Goal: Task Accomplishment & Management: Complete application form

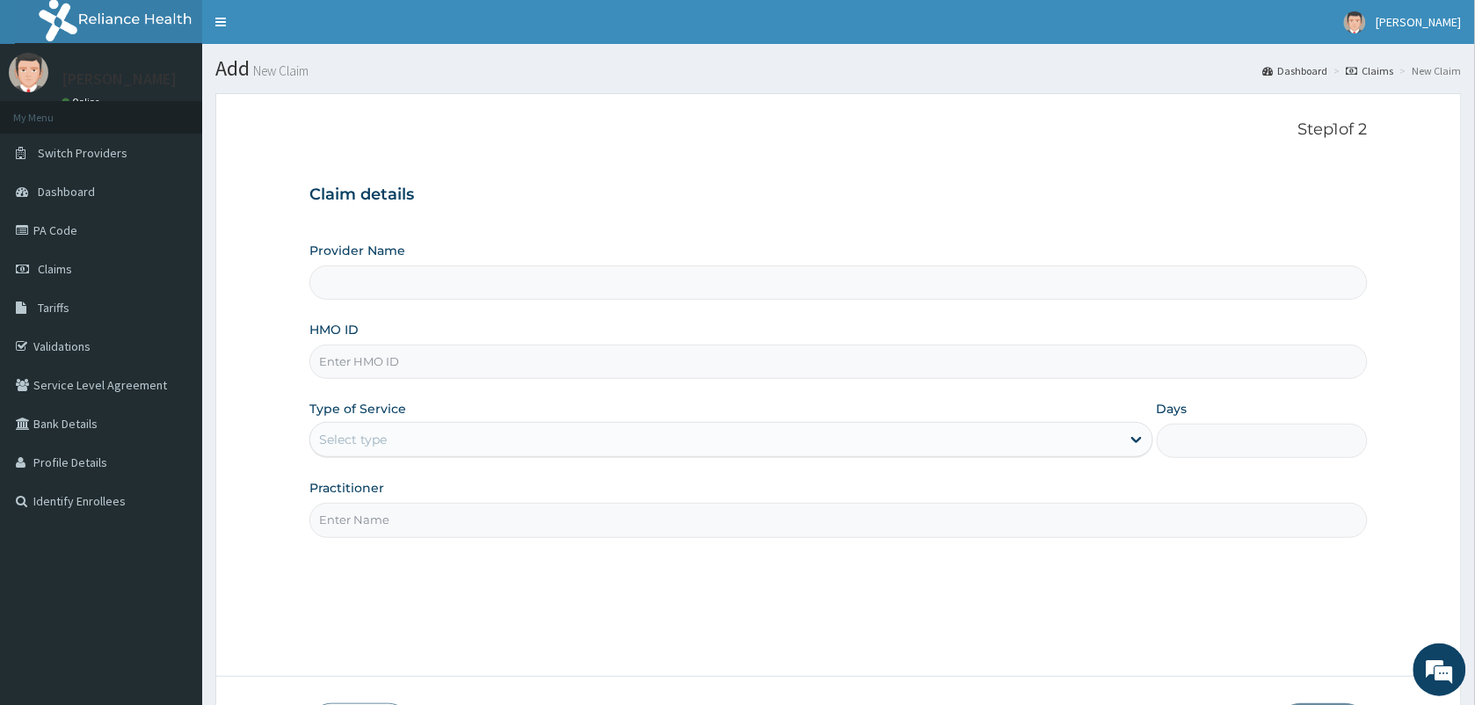
type input "VISION PLANET EYE CARE"
click at [360, 362] on input "HMO ID" at bounding box center [838, 361] width 1058 height 34
type input "OHT/11385/A"
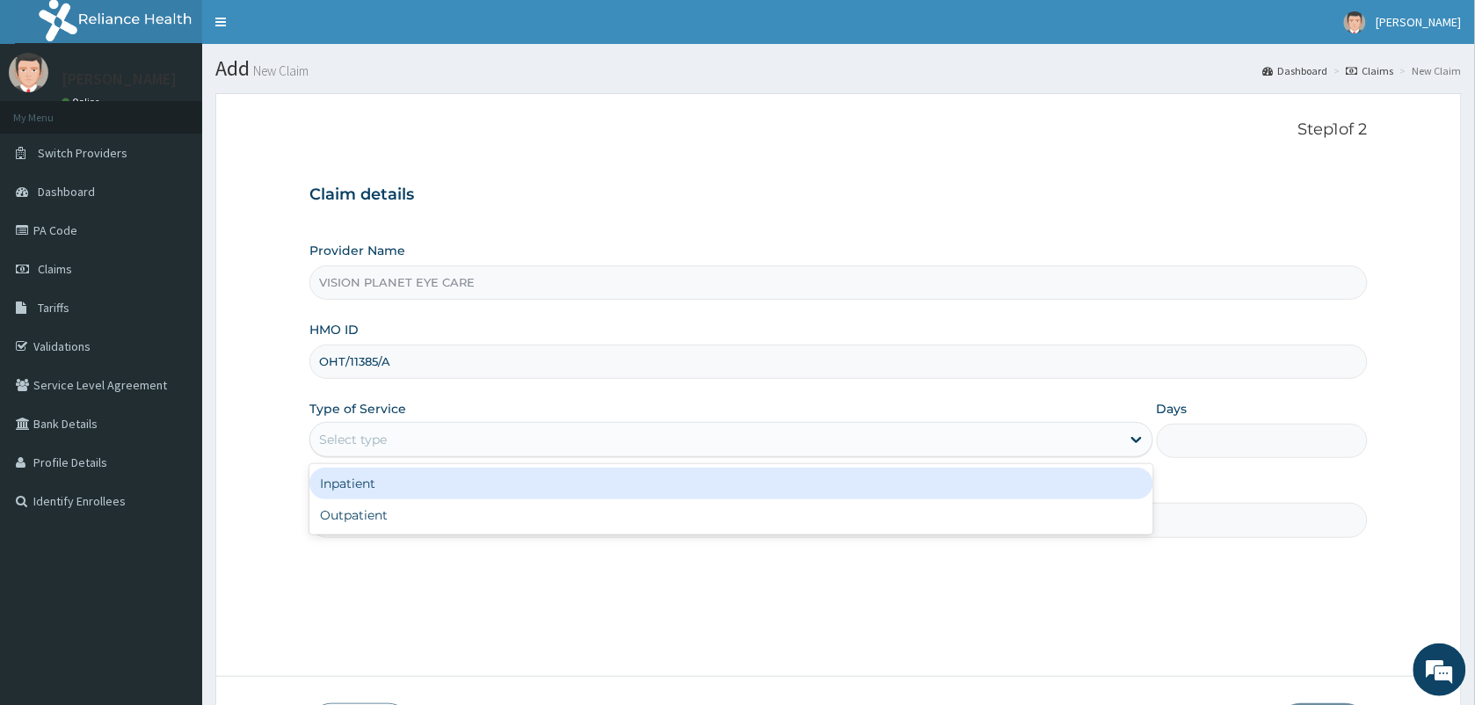
click at [541, 527] on div "Outpatient" at bounding box center [731, 515] width 844 height 32
type input "1"
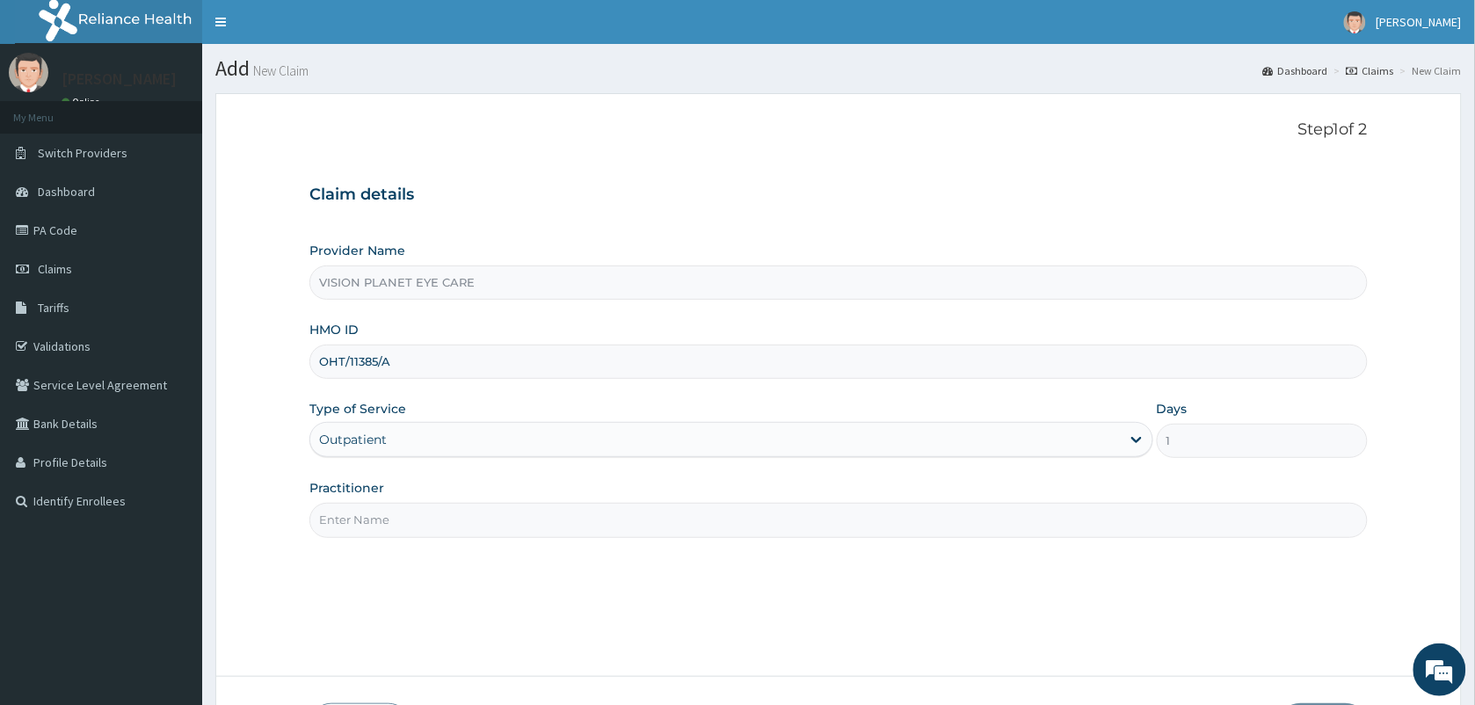
click at [497, 515] on input "Practitioner" at bounding box center [838, 520] width 1058 height 34
type input "DR NDIDI="
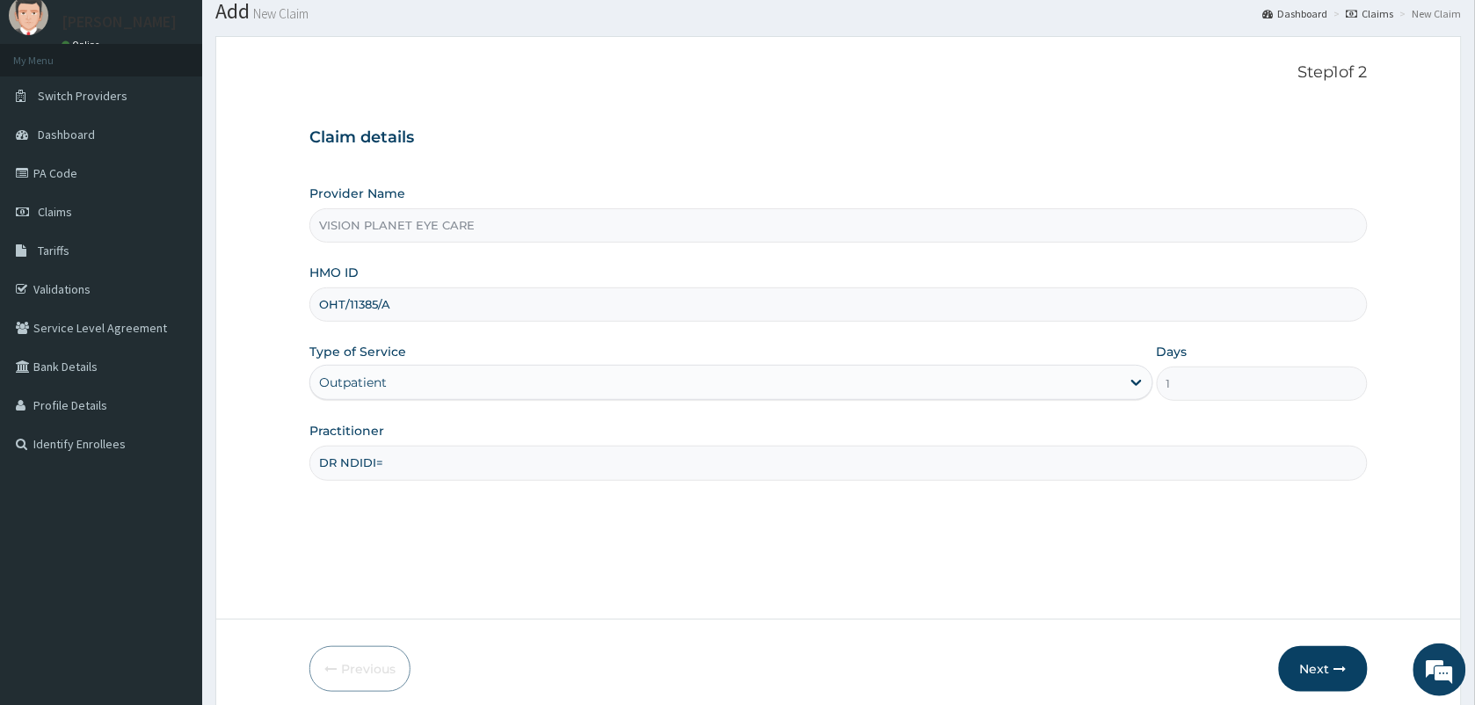
scroll to position [129, 0]
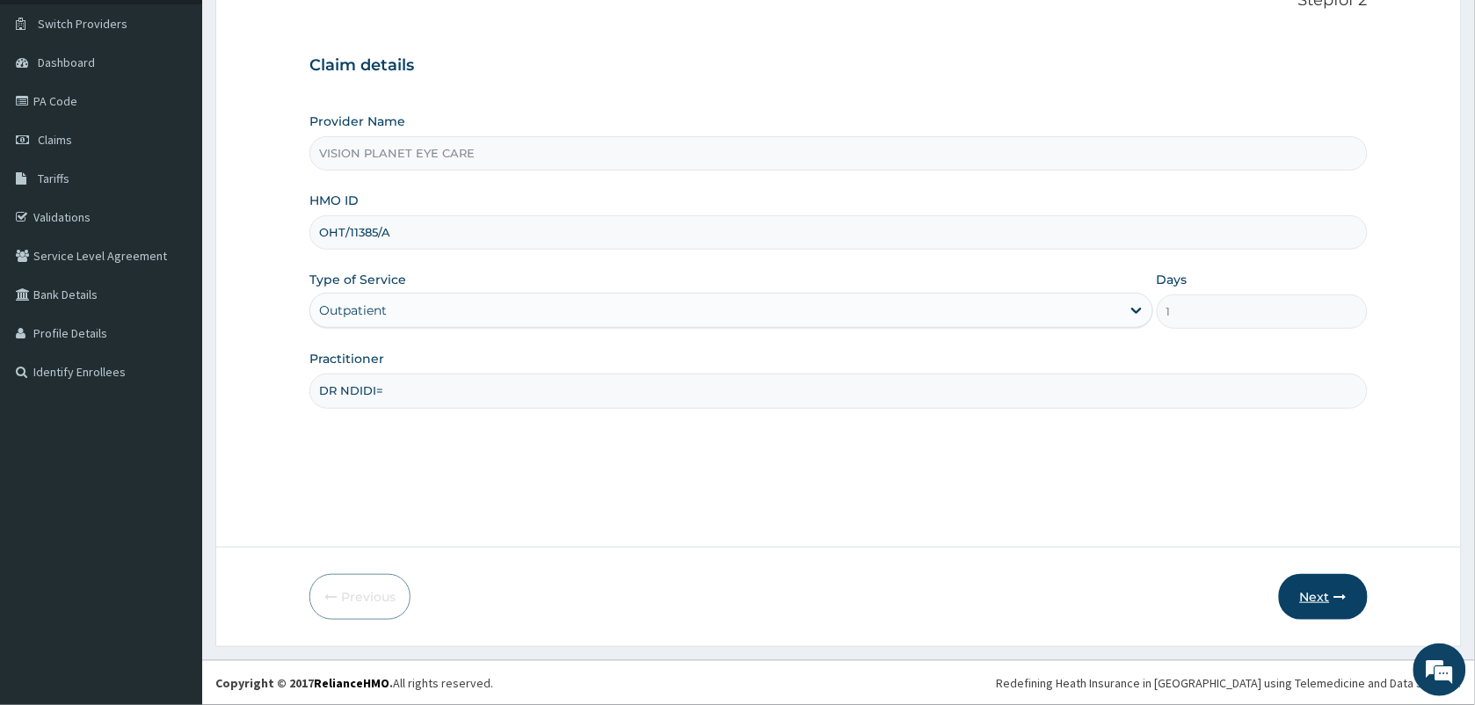
click at [1316, 587] on button "Next" at bounding box center [1323, 597] width 89 height 46
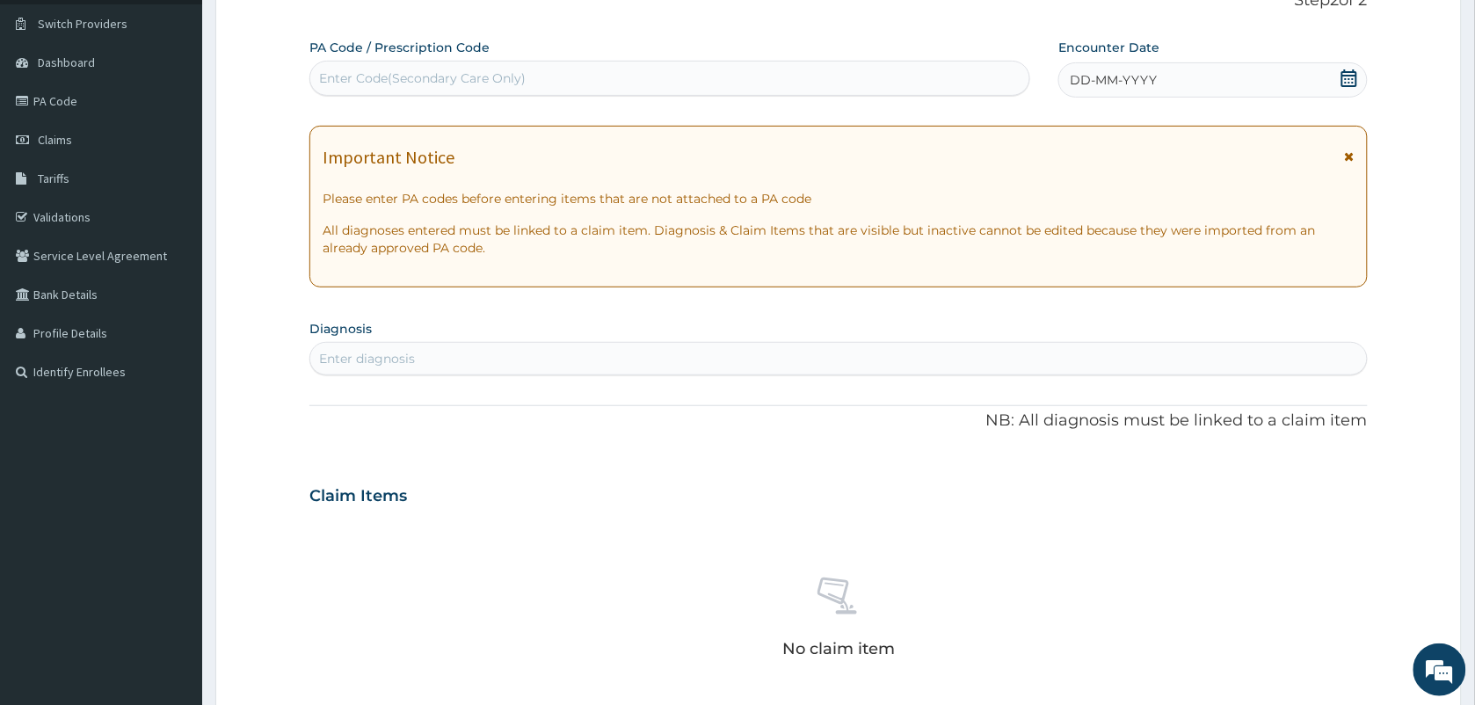
click at [1338, 72] on div "DD-MM-YYYY" at bounding box center [1212, 79] width 308 height 35
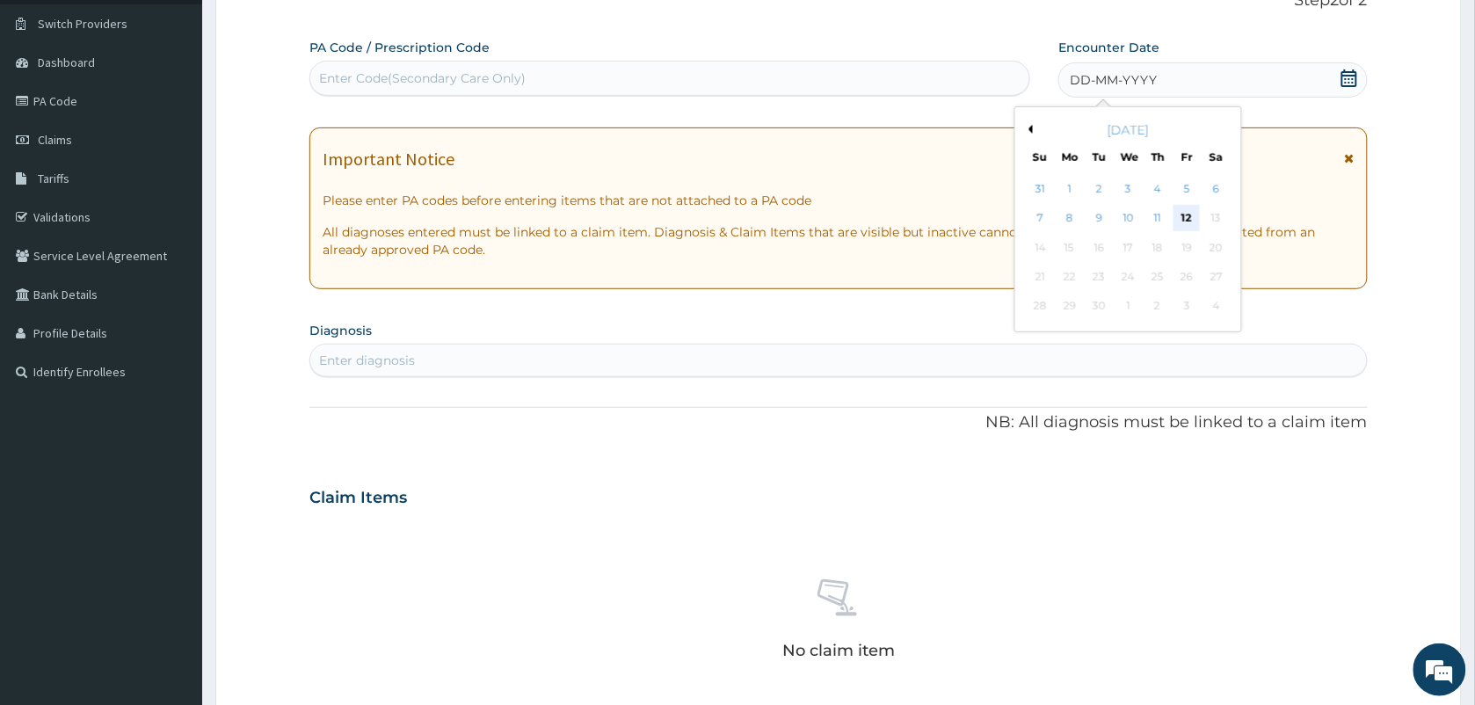
click at [1188, 214] on div "12" at bounding box center [1187, 219] width 26 height 26
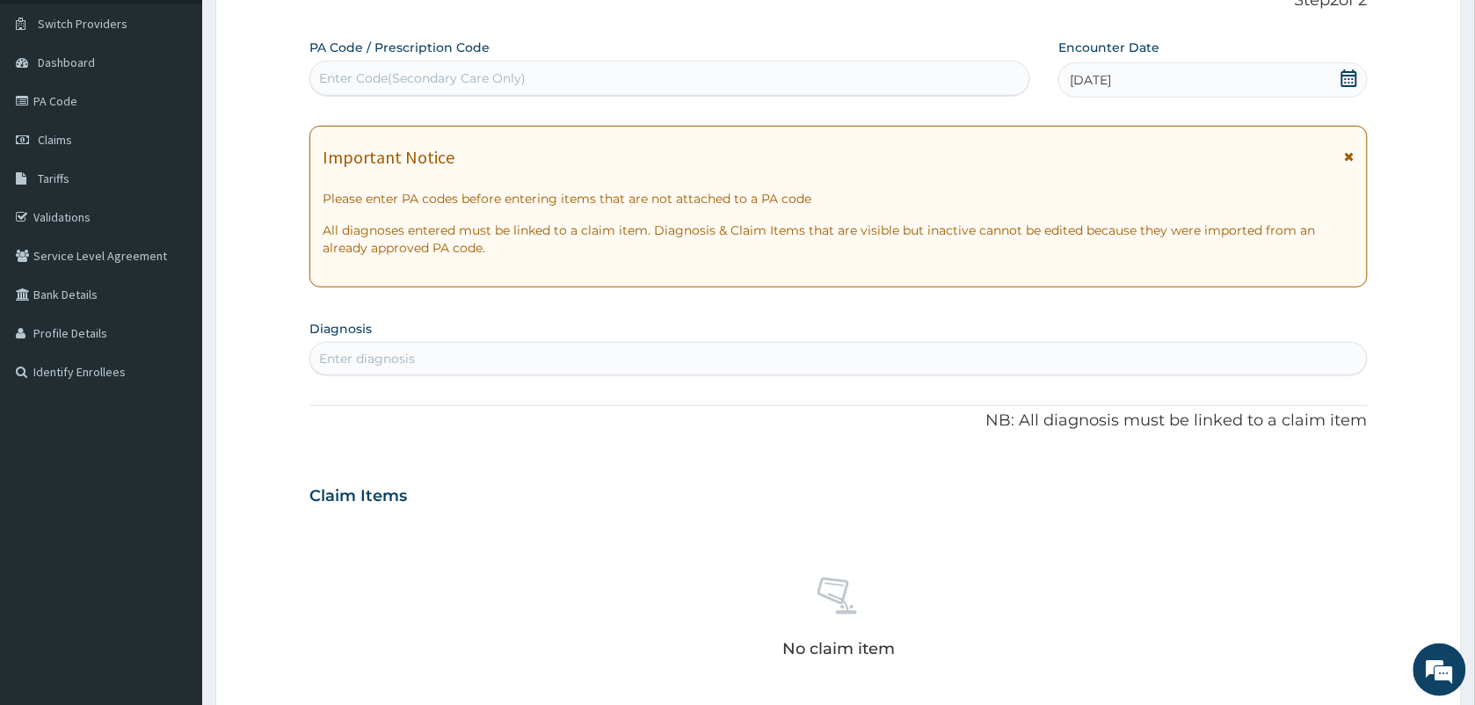
paste input "PA/A365FA"
type input "PA/A365FA"
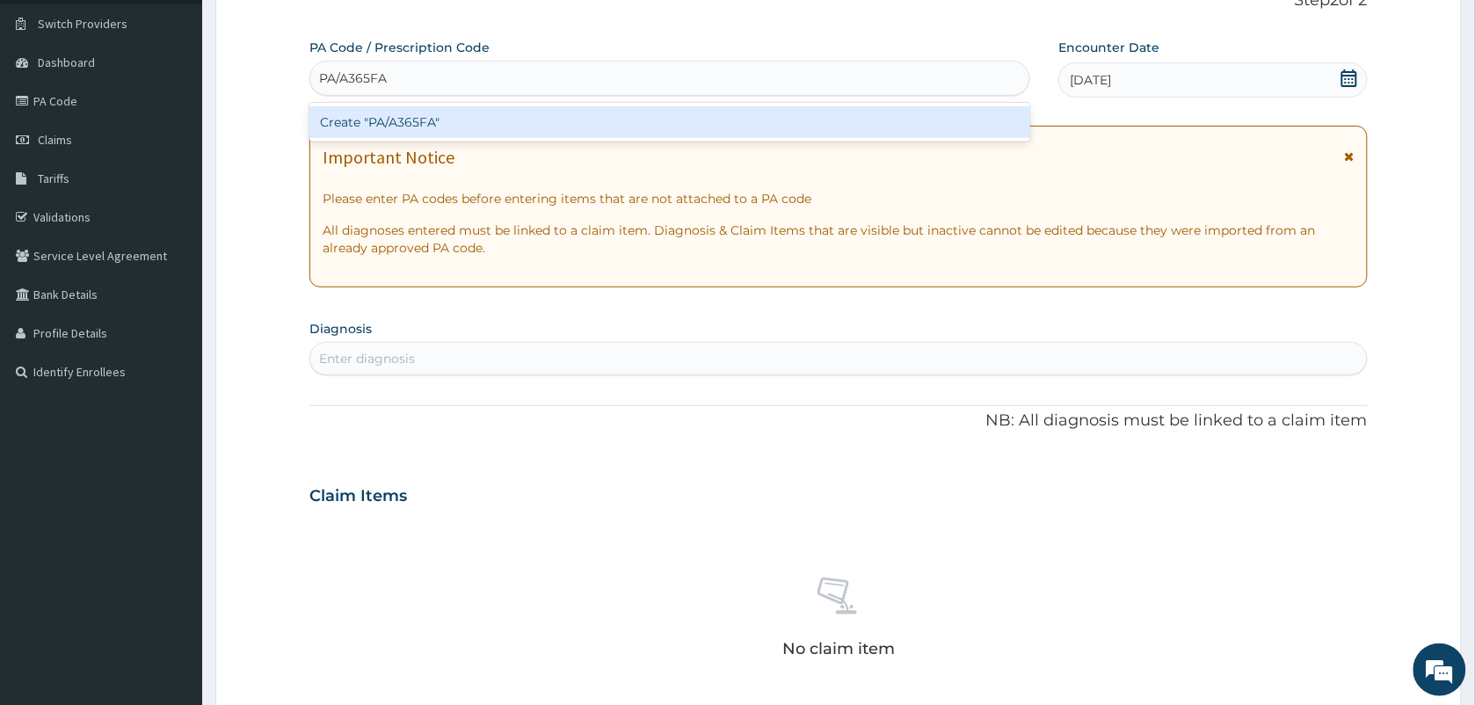
click at [438, 120] on div "Create "PA/A365FA"" at bounding box center [669, 122] width 721 height 32
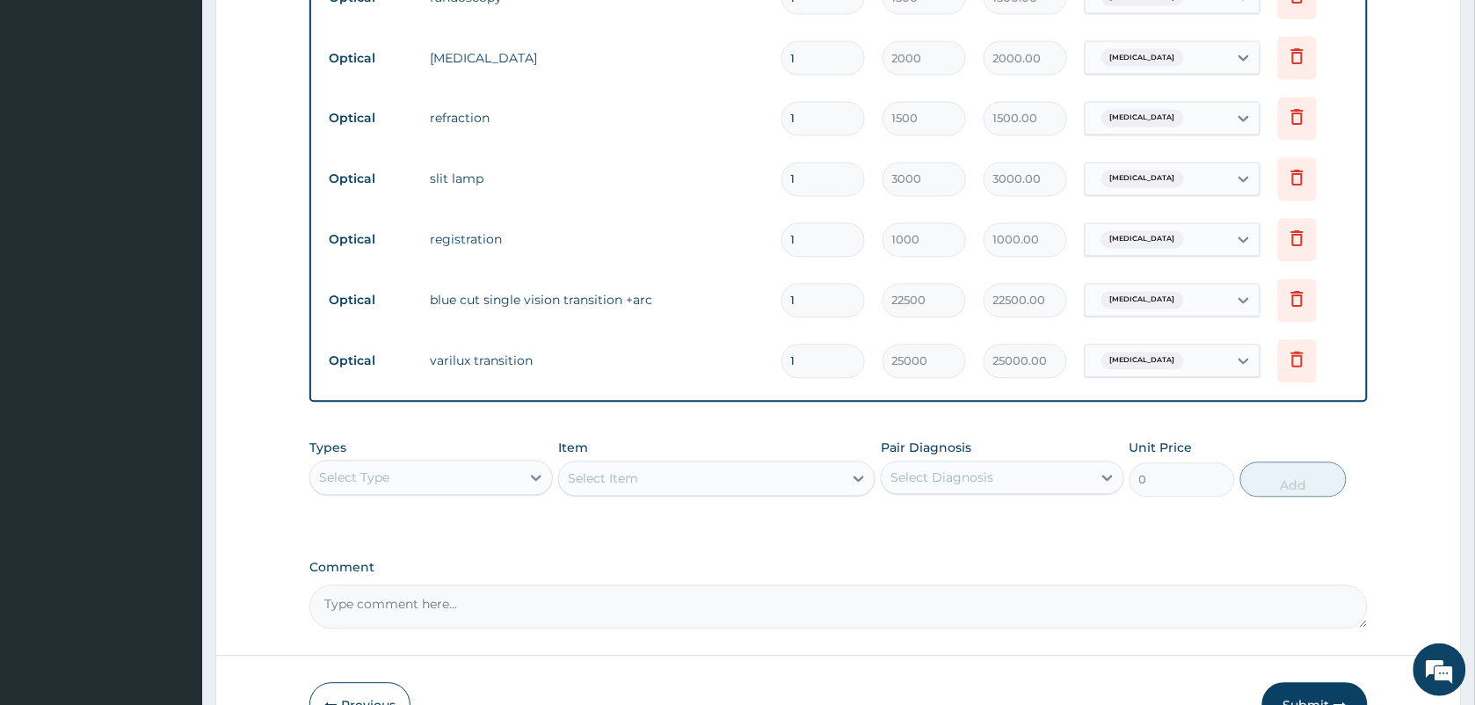
scroll to position [1024, 0]
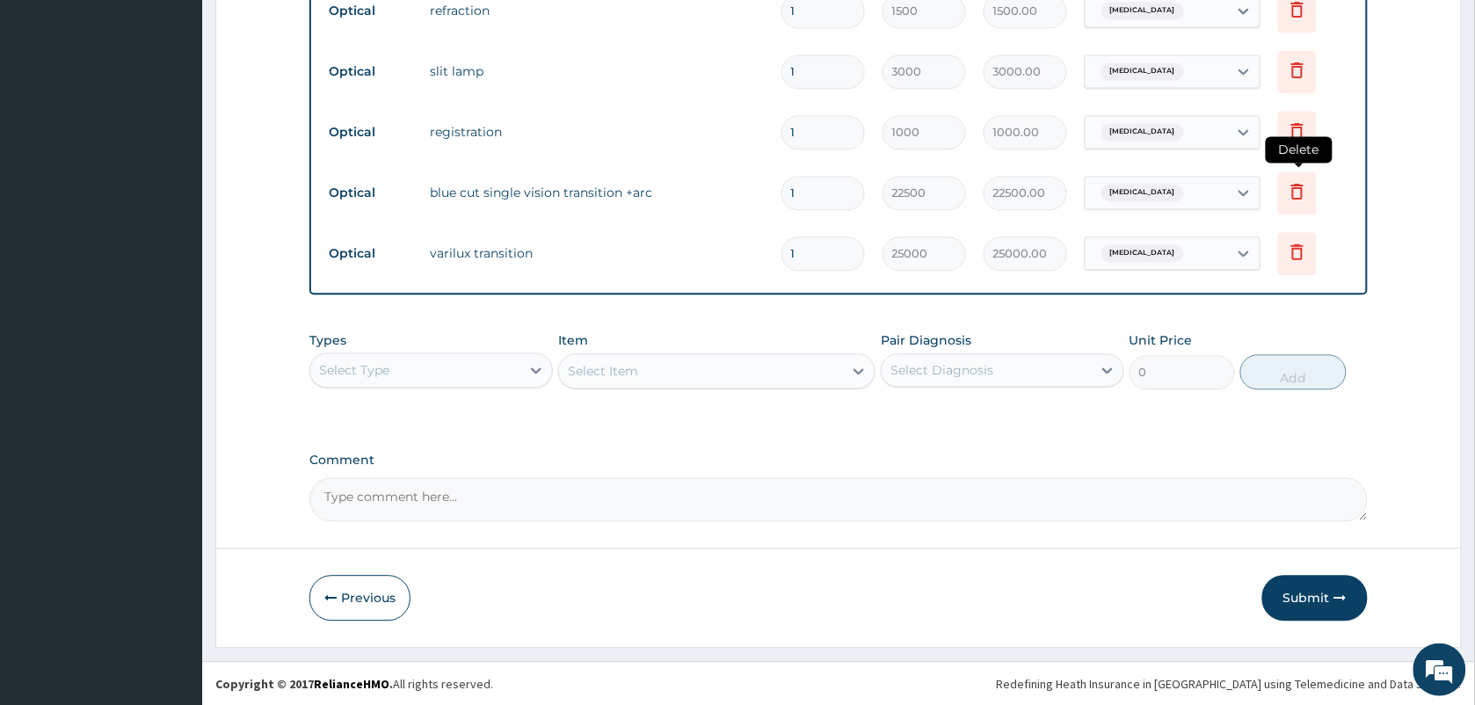
click at [1299, 195] on icon at bounding box center [1297, 190] width 21 height 21
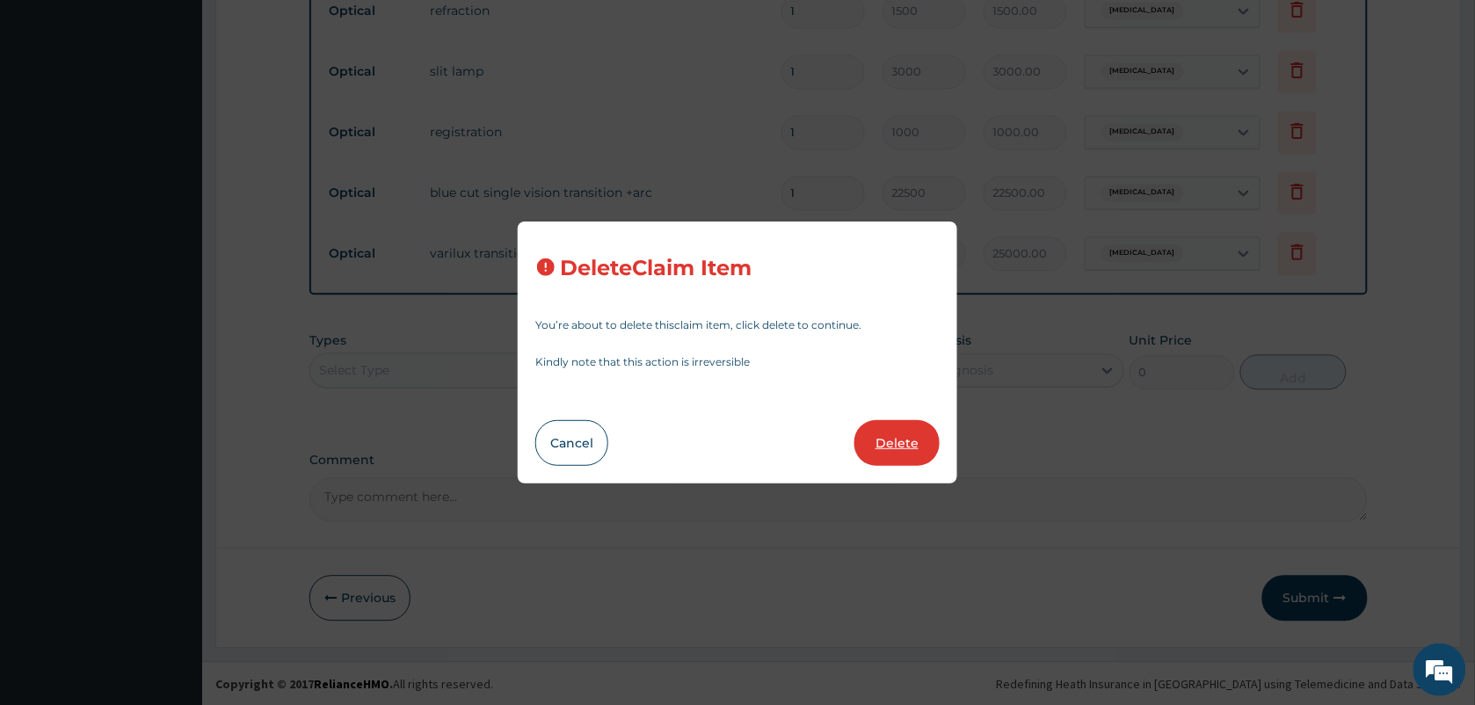
click at [890, 428] on button "Delete" at bounding box center [896, 443] width 85 height 46
type input "25000"
type input "25000.00"
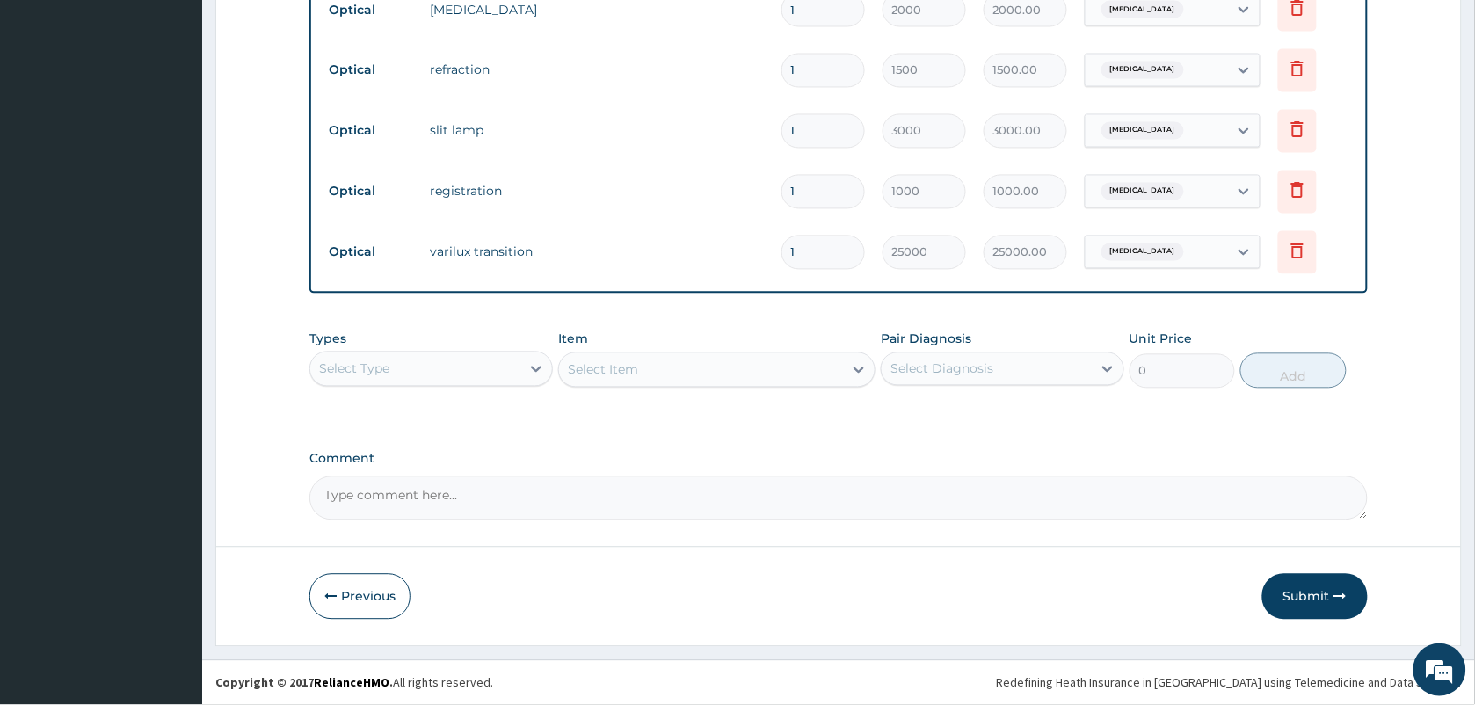
scroll to position [963, 0]
click at [1316, 604] on button "Submit" at bounding box center [1314, 598] width 105 height 46
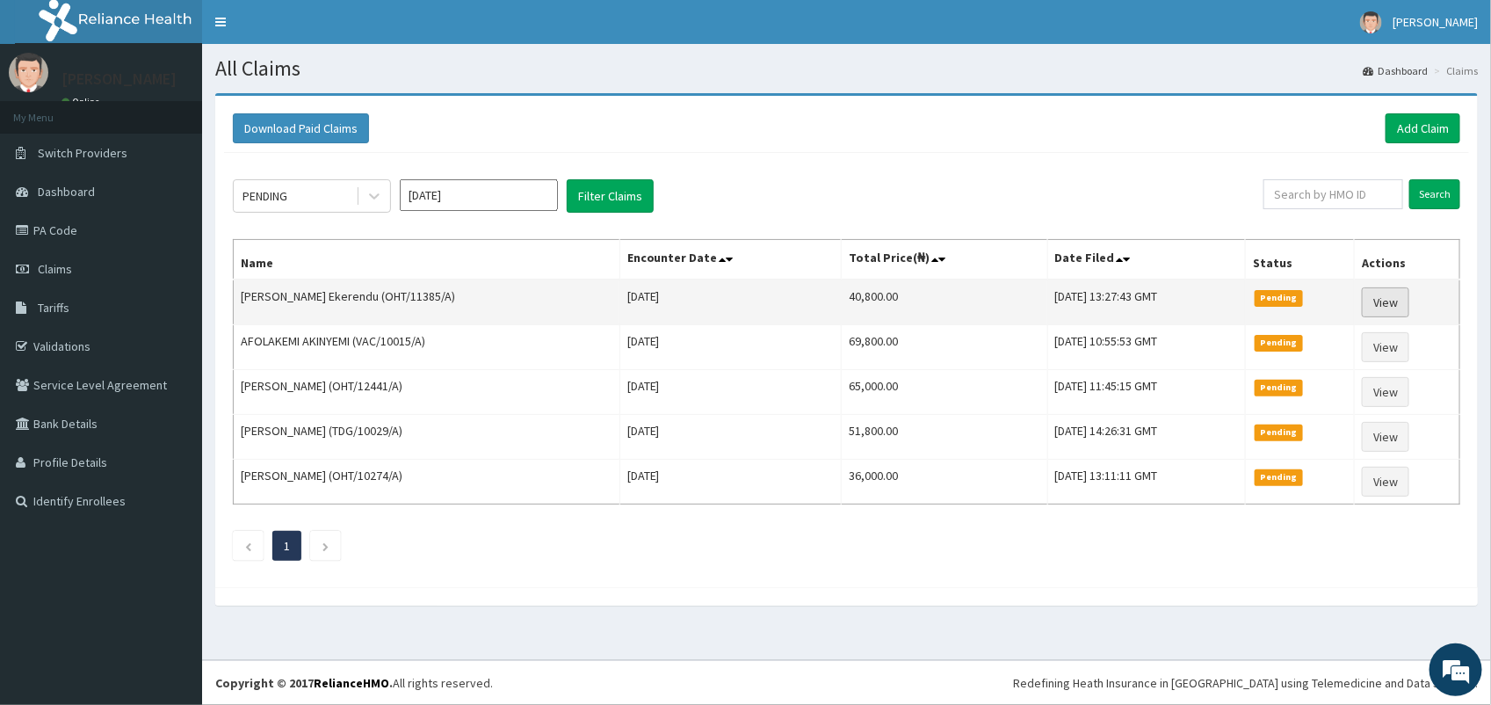
click at [1395, 301] on link "View" at bounding box center [1385, 302] width 47 height 30
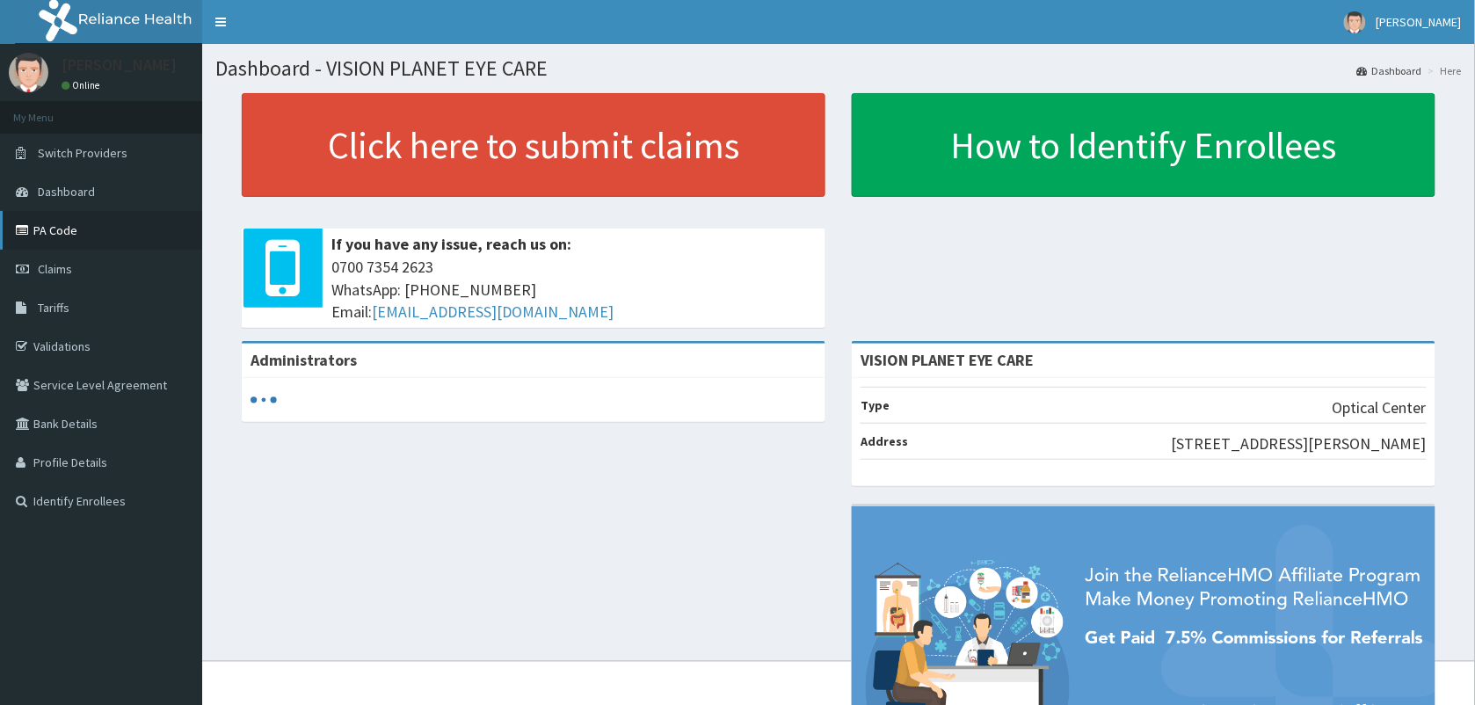
click at [28, 221] on link "PA Code" at bounding box center [101, 230] width 202 height 39
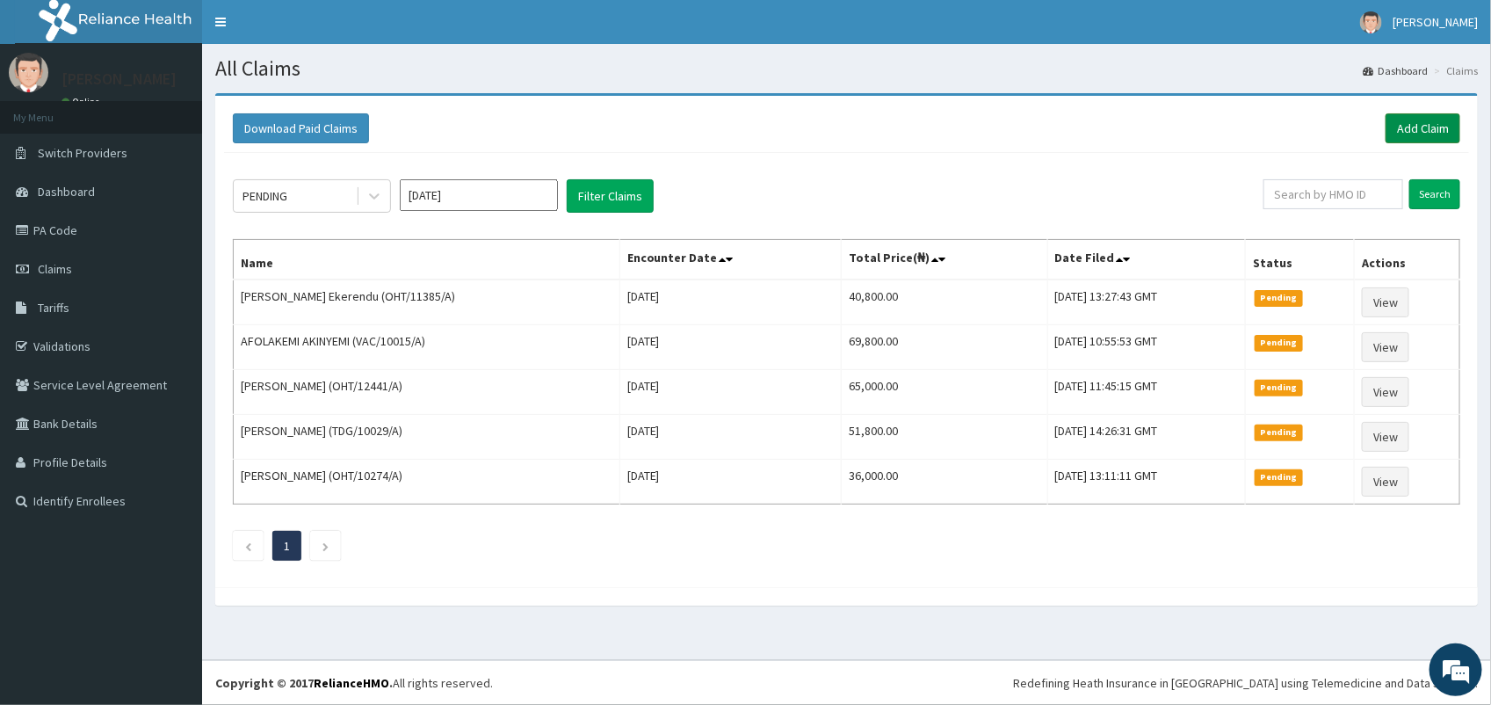
click at [1417, 120] on link "Add Claim" at bounding box center [1423, 128] width 75 height 30
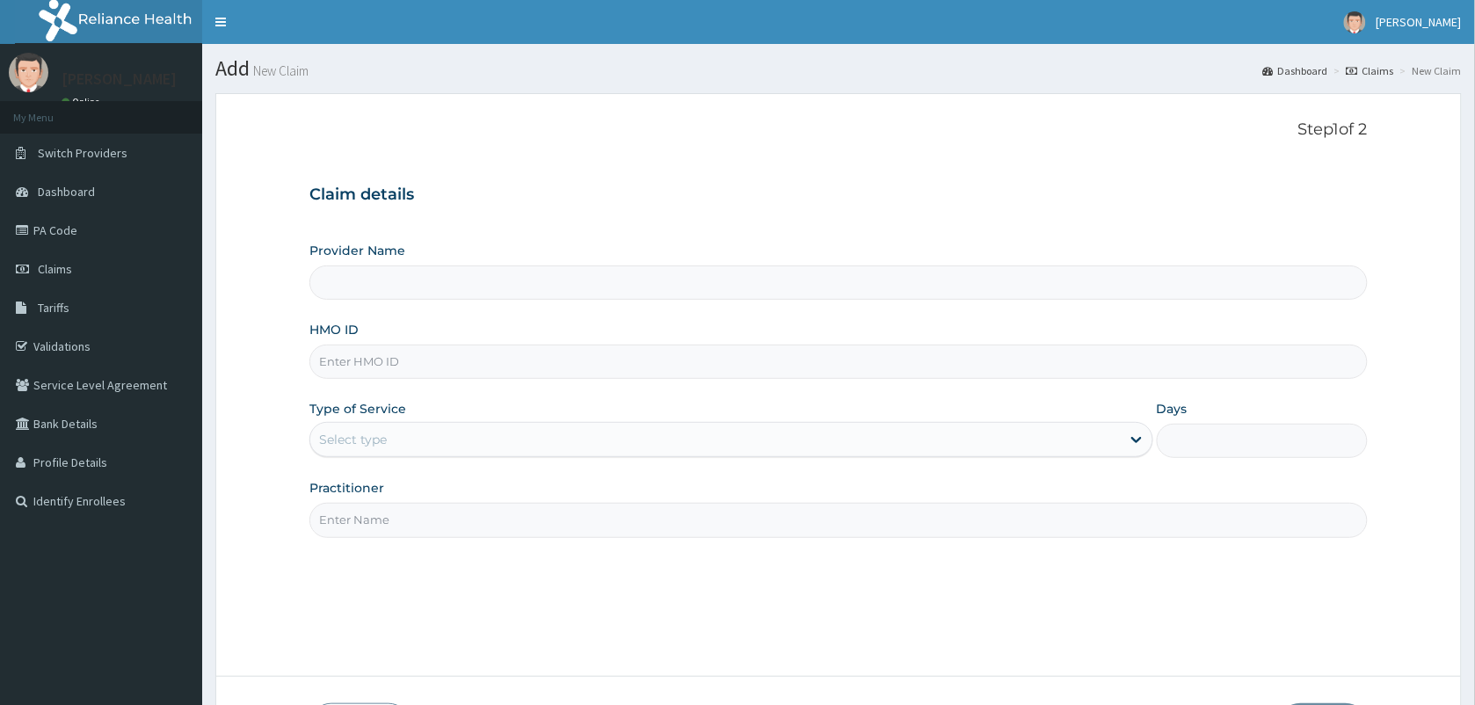
click at [347, 369] on input "HMO ID" at bounding box center [838, 361] width 1058 height 34
type input "O"
type input "VISION PLANET EYE CARE"
type input "OHT/10789/A"
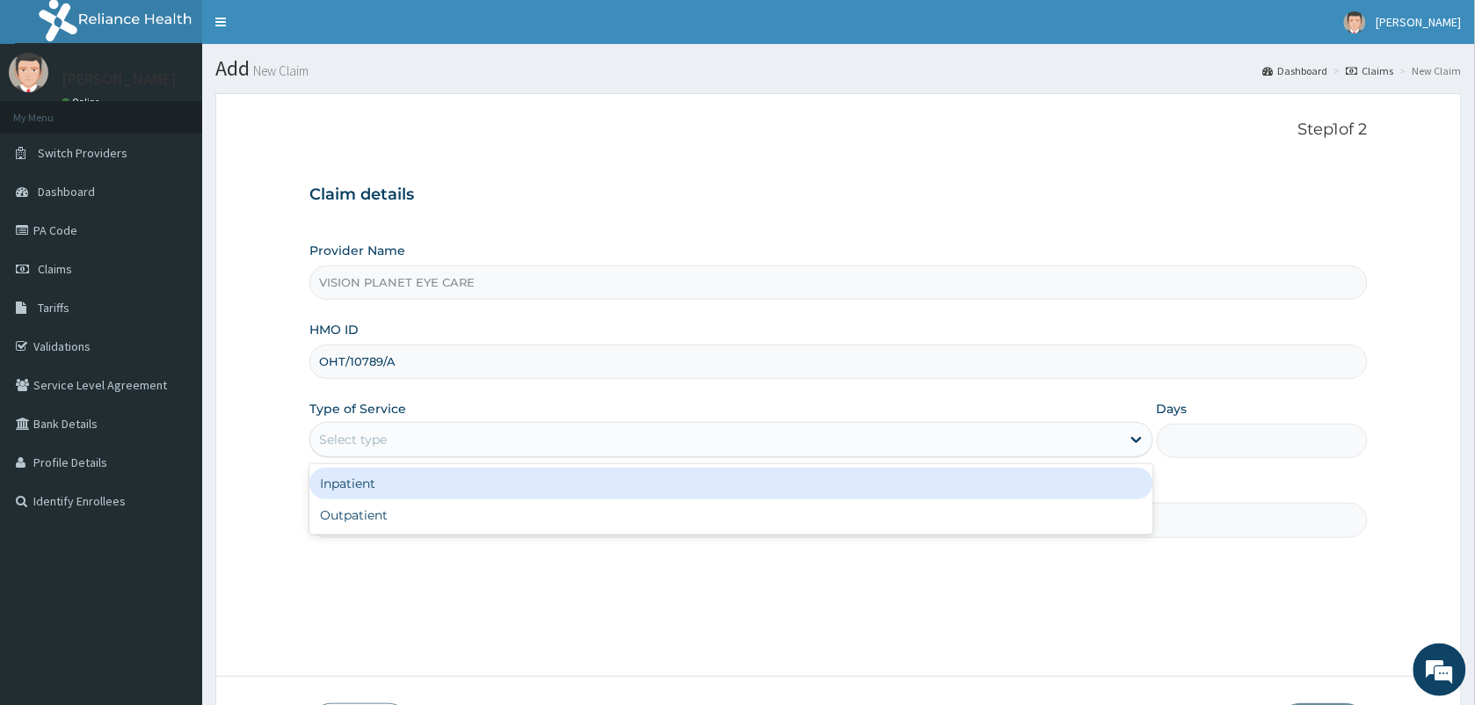
click at [332, 525] on div "Outpatient" at bounding box center [731, 515] width 844 height 32
type input "1"
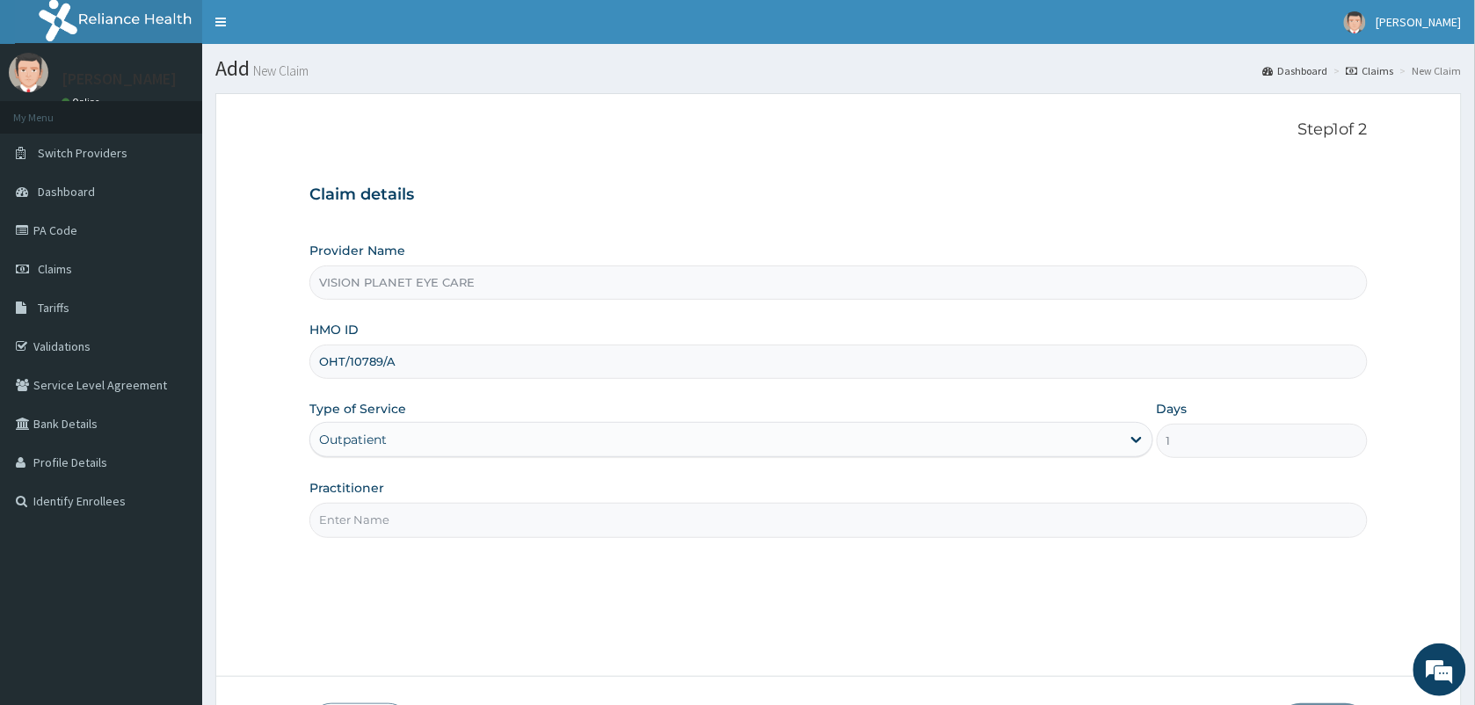
click at [327, 520] on input "Practitioner" at bounding box center [838, 520] width 1058 height 34
type input "DR NDIDI="
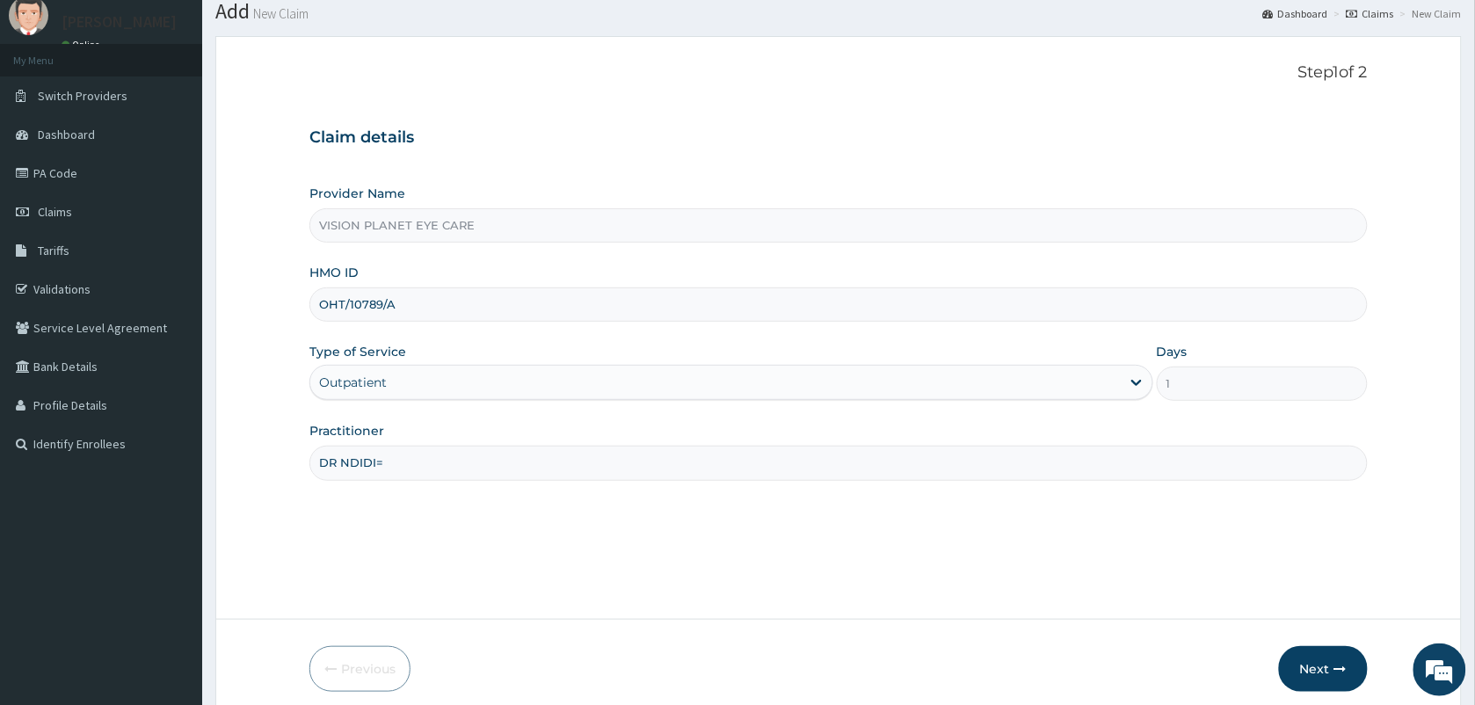
scroll to position [129, 0]
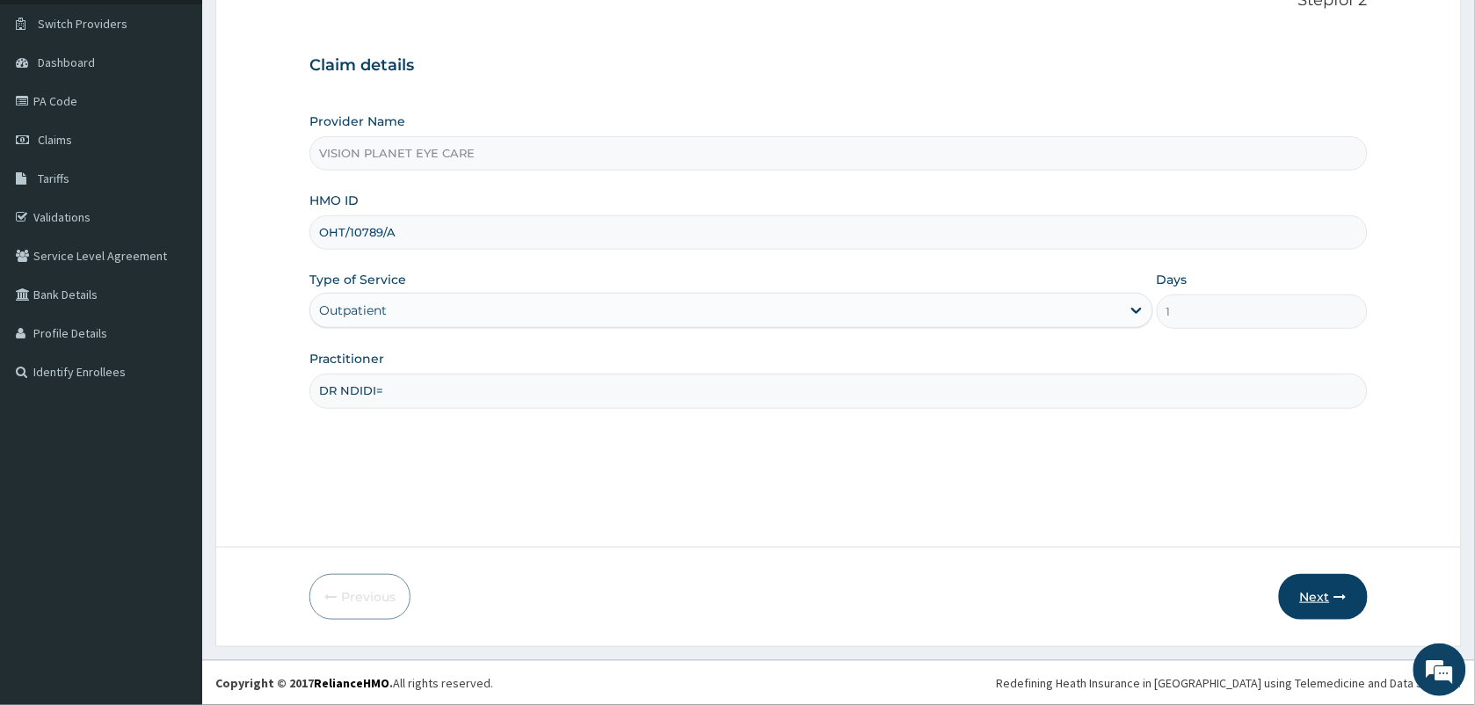
click at [1316, 586] on button "Next" at bounding box center [1323, 597] width 89 height 46
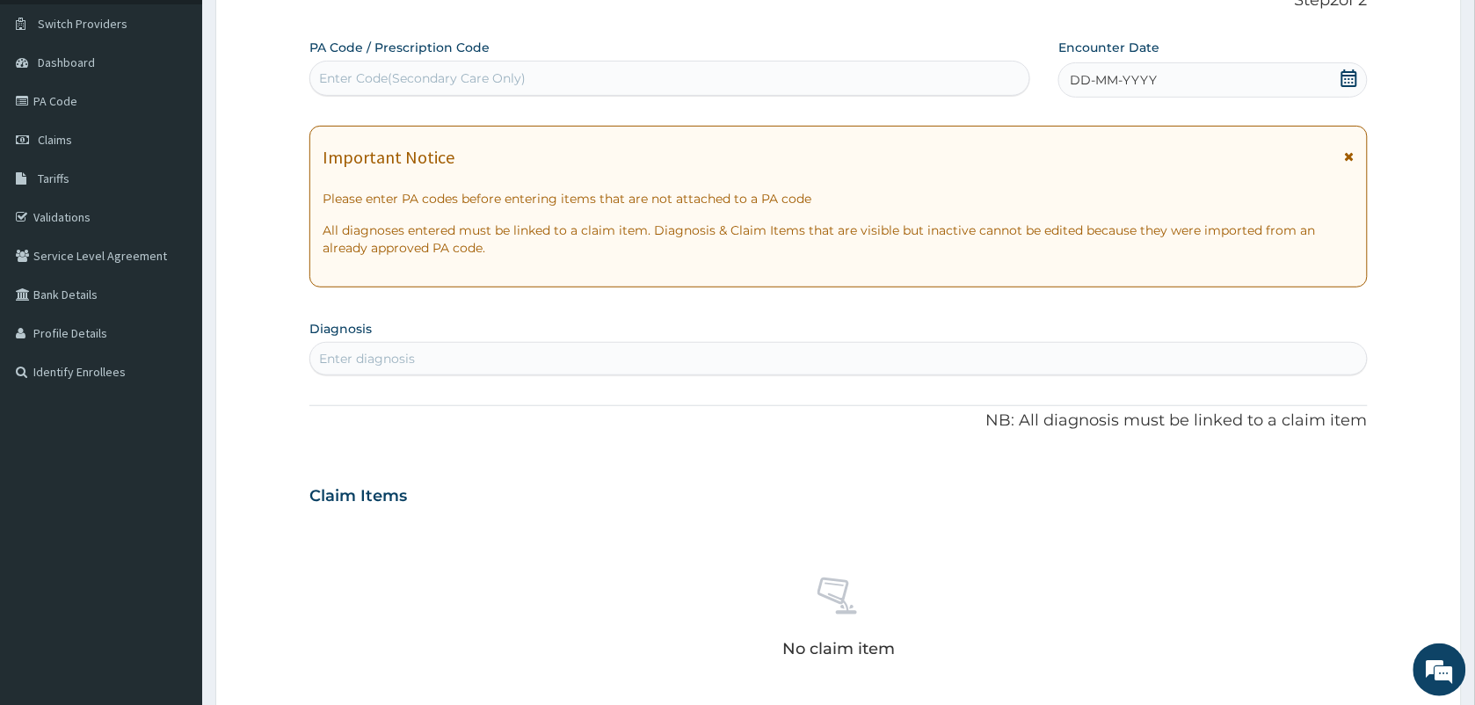
click at [1139, 72] on span "DD-MM-YYYY" at bounding box center [1112, 80] width 87 height 18
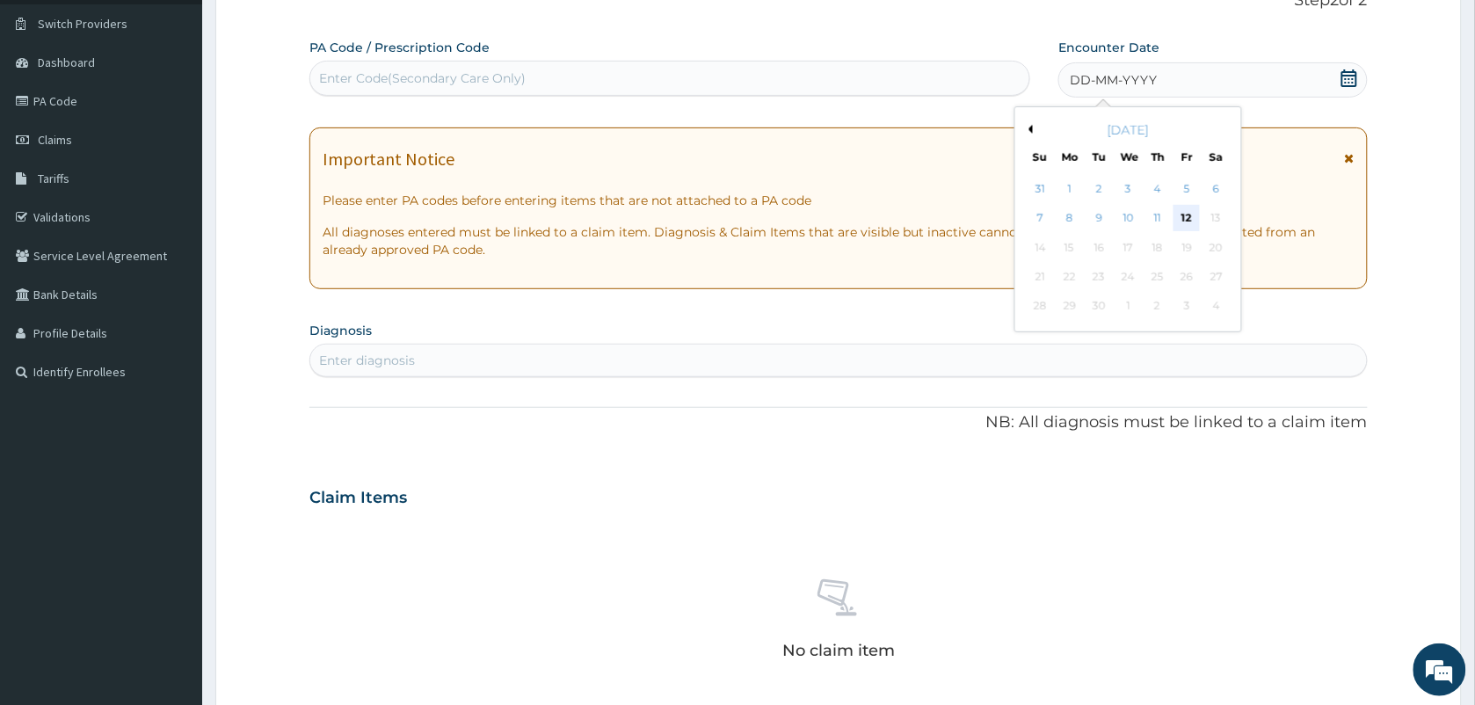
click at [1186, 216] on div "12" at bounding box center [1187, 219] width 26 height 26
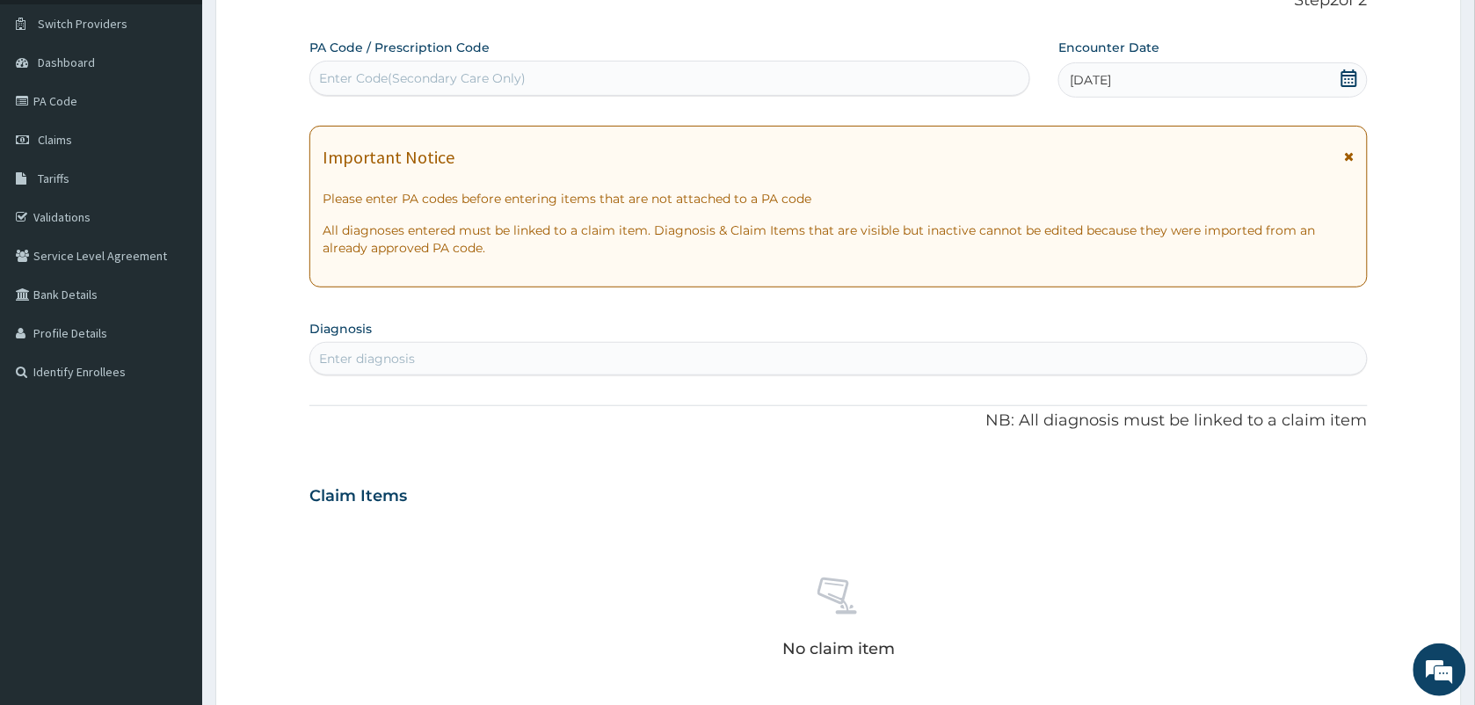
paste input "PA/9A7A19"
type input "PA/9A7A19"
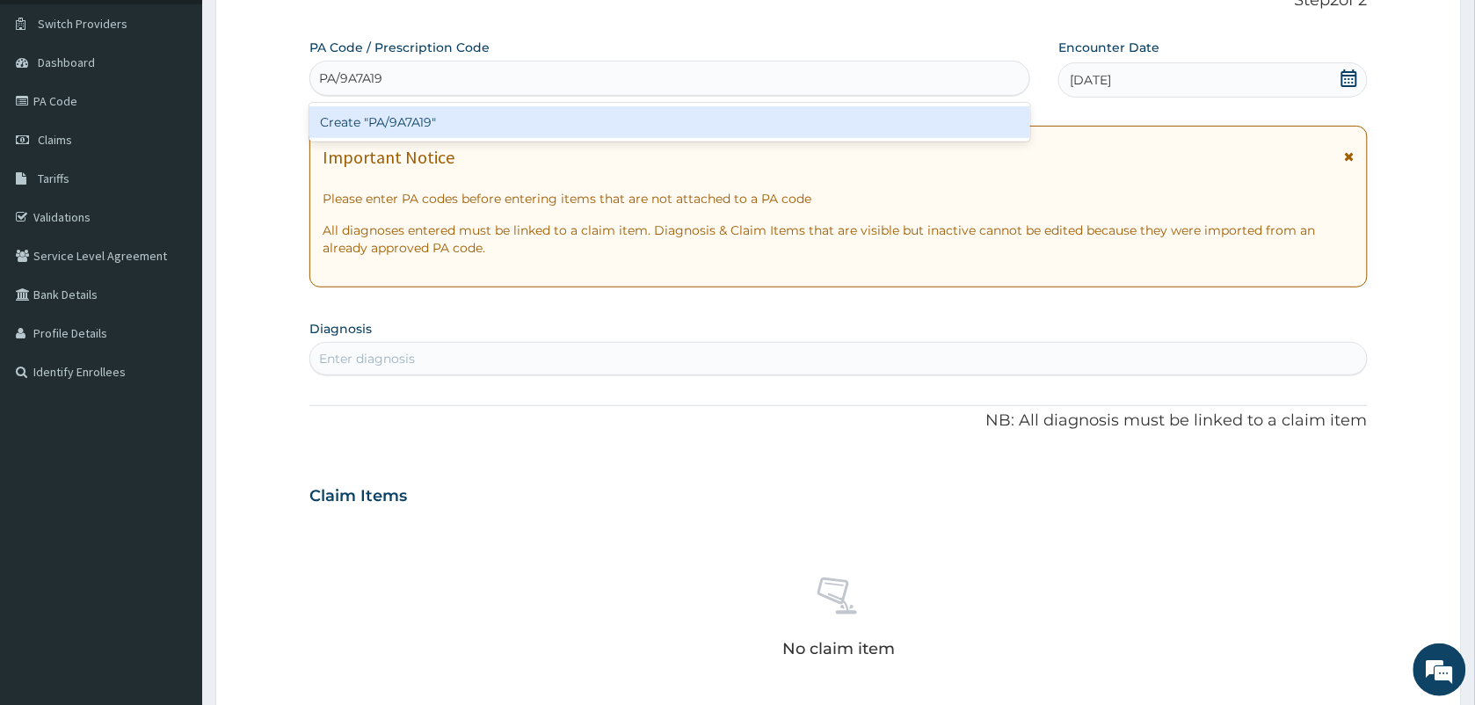
click at [380, 117] on div "Create "PA/9A7A19"" at bounding box center [669, 122] width 721 height 32
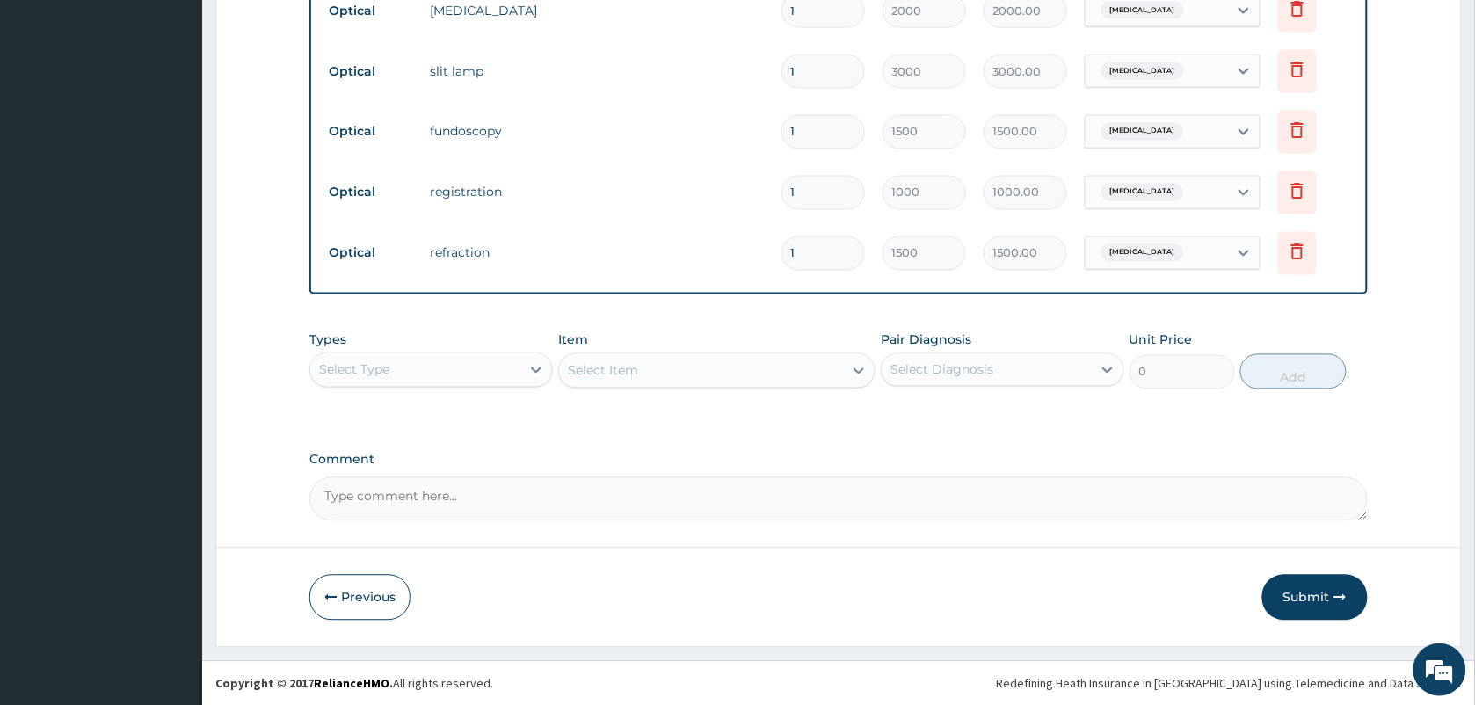
scroll to position [902, 0]
click at [1303, 591] on button "Submit" at bounding box center [1314, 599] width 105 height 46
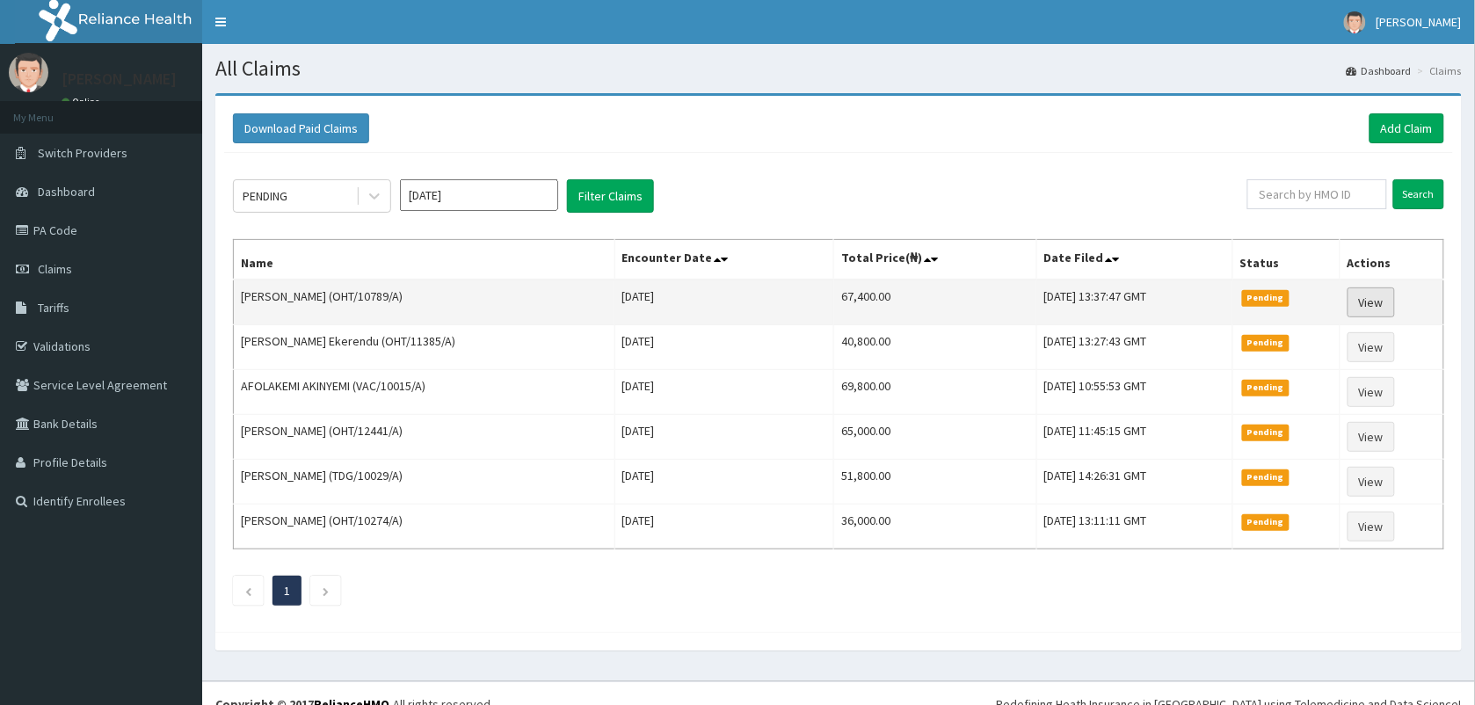
click at [1378, 291] on link "View" at bounding box center [1370, 302] width 47 height 30
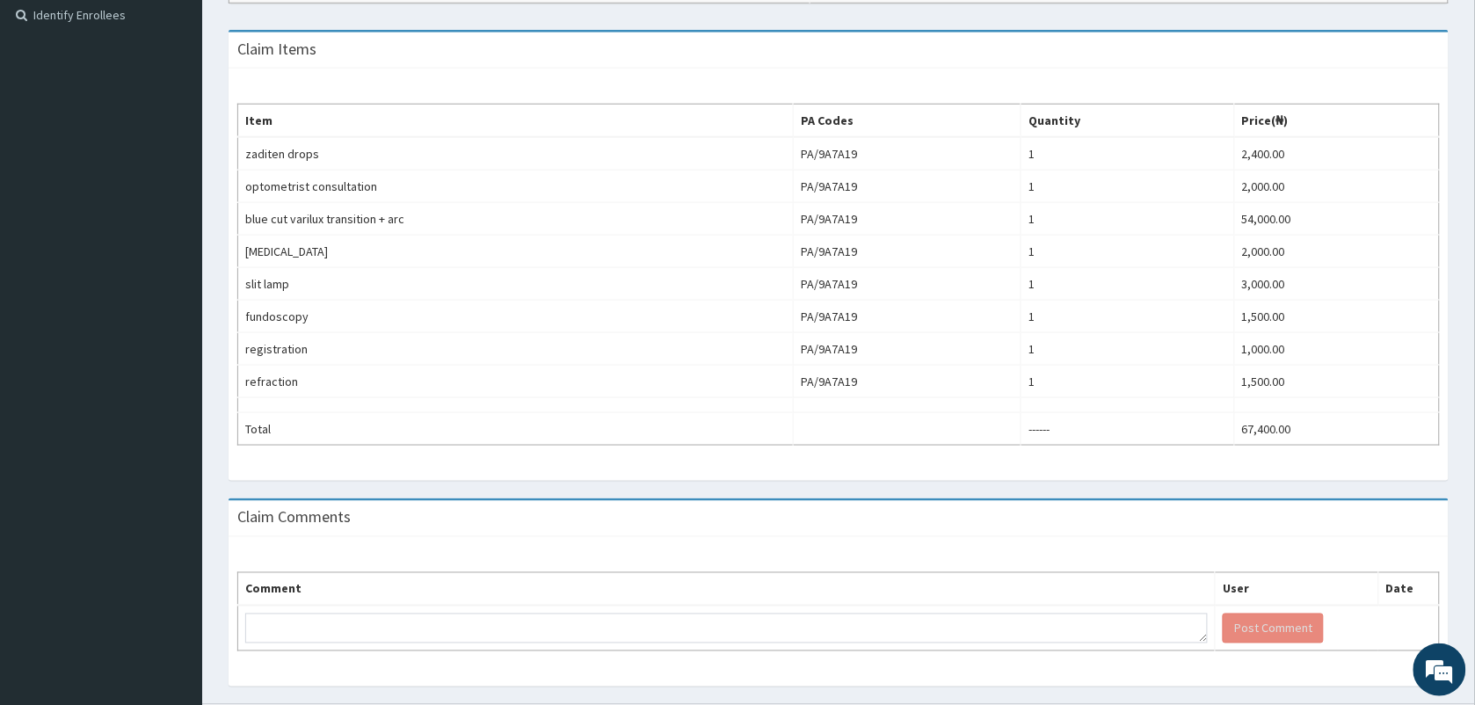
scroll to position [533, 0]
